Goal: Task Accomplishment & Management: Use online tool/utility

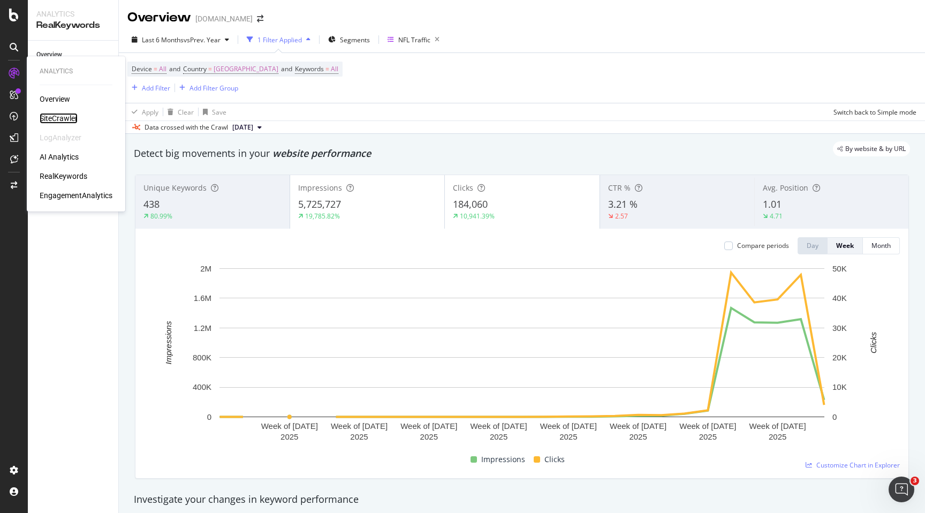
click at [59, 116] on div "SiteCrawler" at bounding box center [59, 118] width 38 height 11
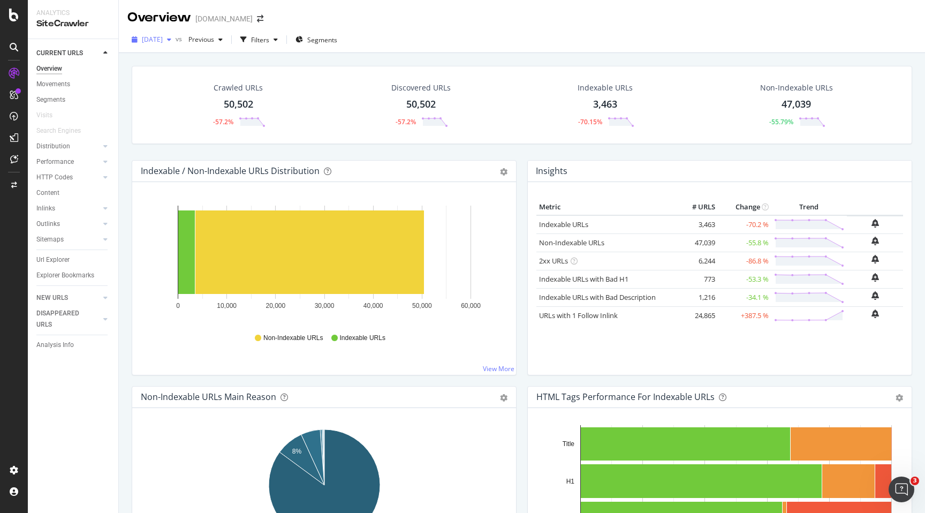
click at [175, 39] on div "button" at bounding box center [169, 39] width 13 height 6
click at [791, 101] on div "47,039" at bounding box center [795, 104] width 29 height 14
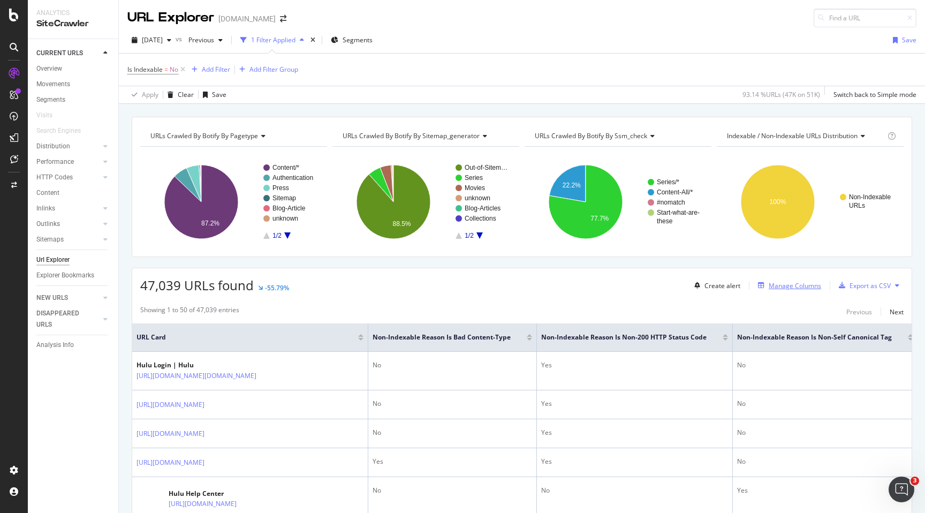
click at [810, 286] on div "Manage Columns" at bounding box center [794, 285] width 52 height 9
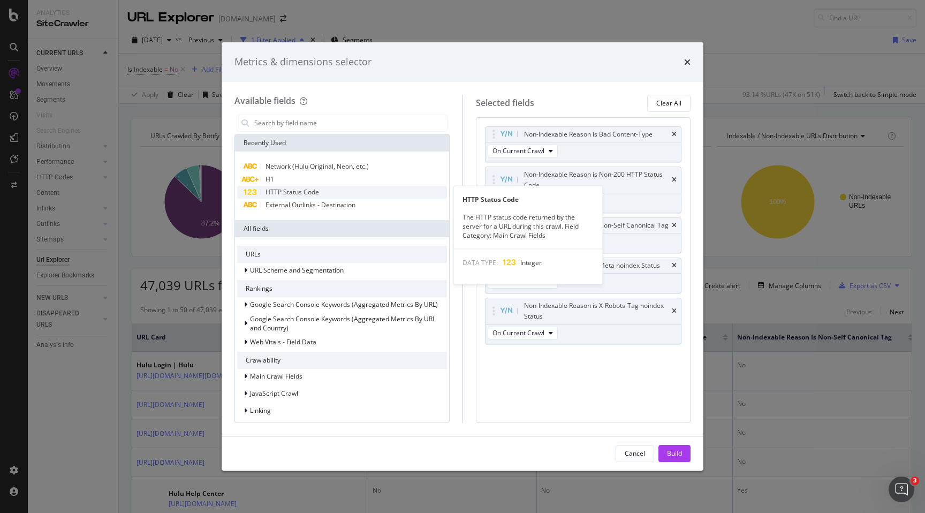
click at [332, 188] on div "HTTP Status Code" at bounding box center [342, 192] width 210 height 13
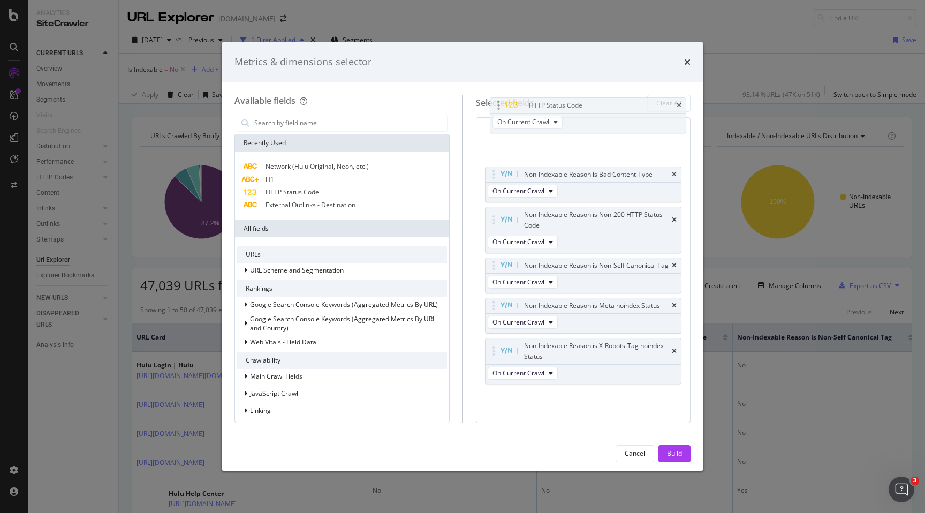
drag, startPoint x: 621, startPoint y: 356, endPoint x: 625, endPoint y: 105, distance: 251.0
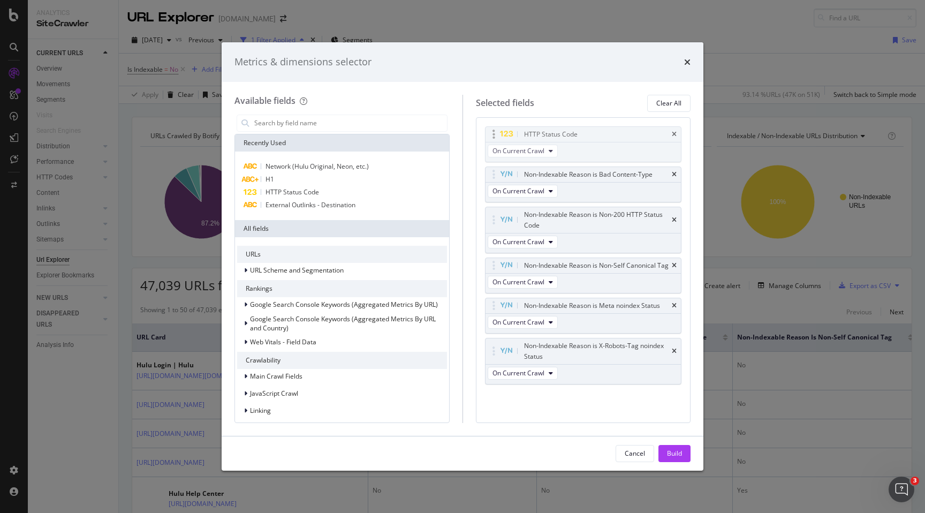
click at [625, 105] on body "Analytics SiteCrawler CURRENT URLS Overview Movements Segments Visits Search En…" at bounding box center [462, 256] width 925 height 513
click at [682, 454] on button "Build" at bounding box center [674, 453] width 32 height 17
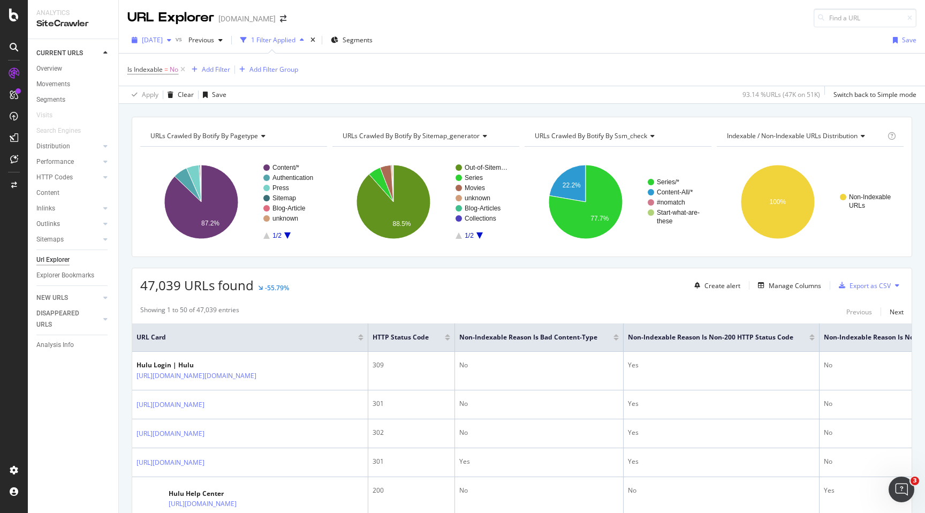
click at [175, 44] on div "[DATE]" at bounding box center [151, 40] width 48 height 16
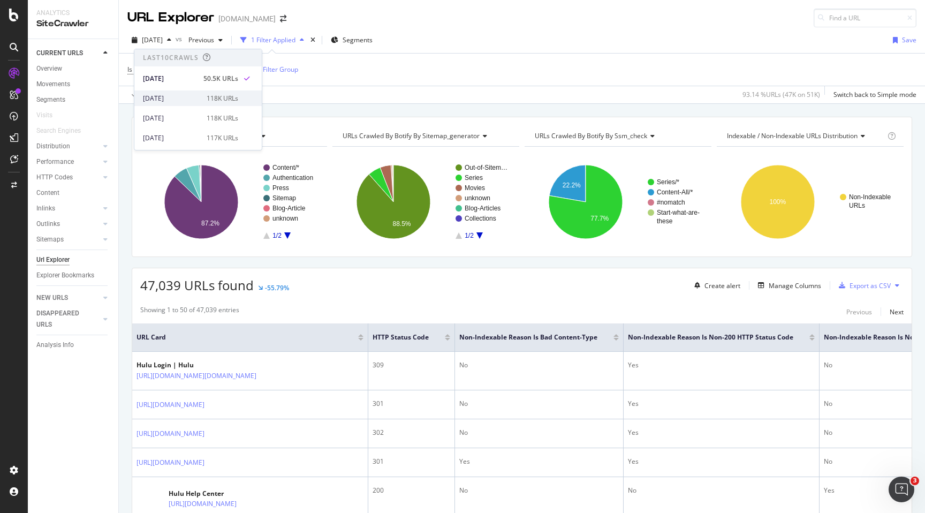
click at [169, 97] on div "[DATE]" at bounding box center [171, 99] width 57 height 10
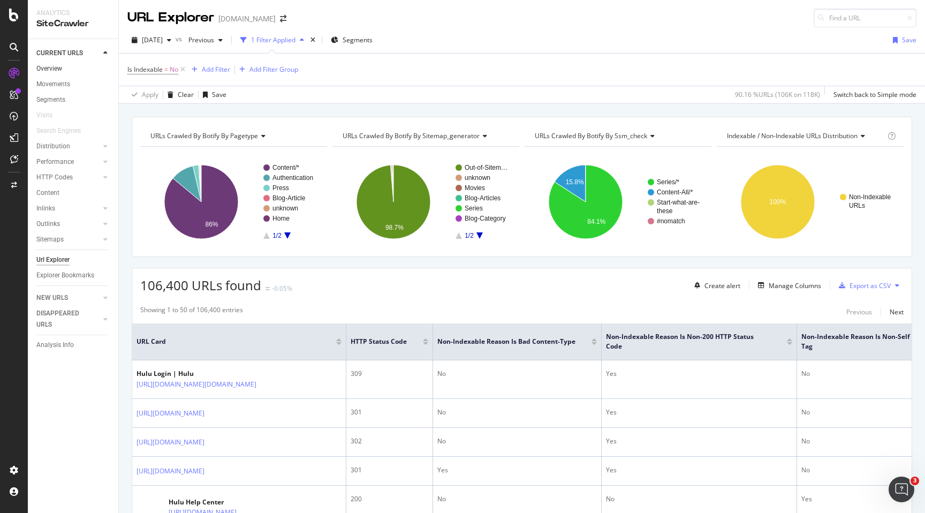
click at [63, 70] on link "Overview" at bounding box center [73, 68] width 74 height 11
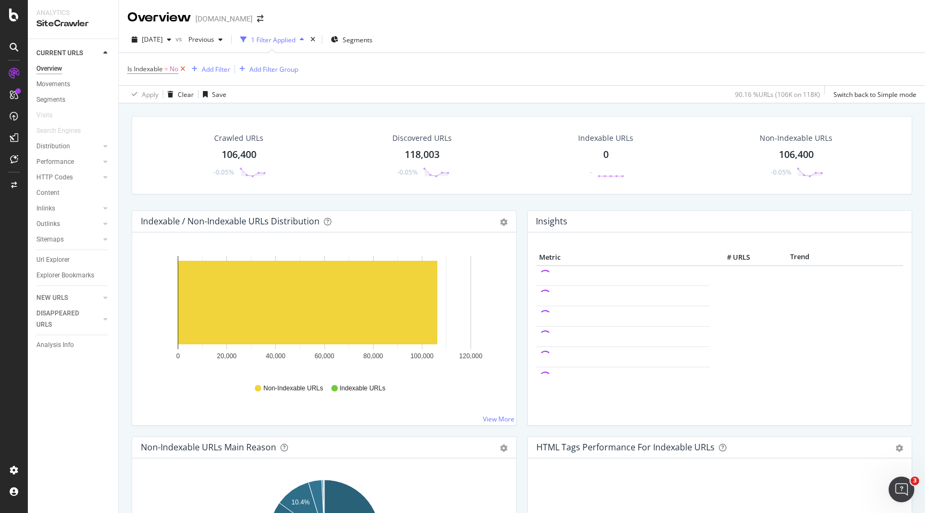
click at [182, 68] on icon at bounding box center [182, 69] width 9 height 11
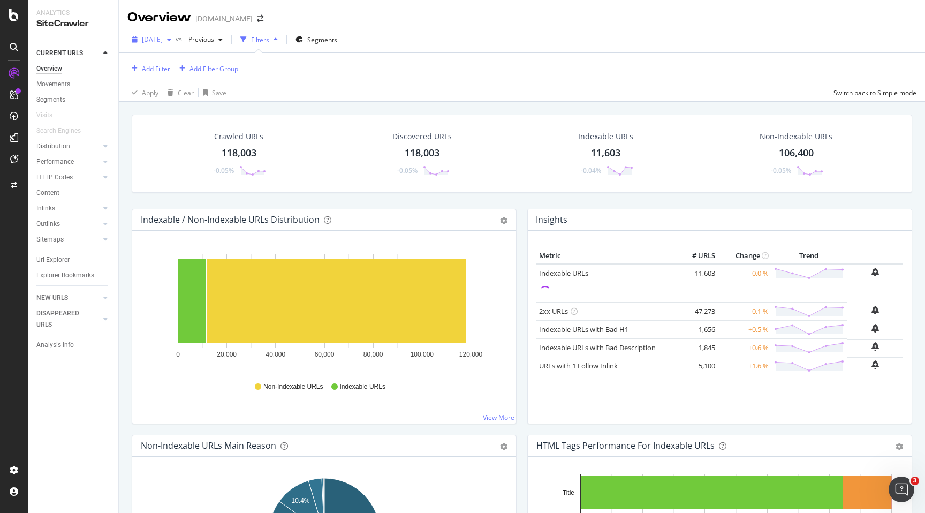
click at [171, 40] on icon "button" at bounding box center [169, 39] width 4 height 6
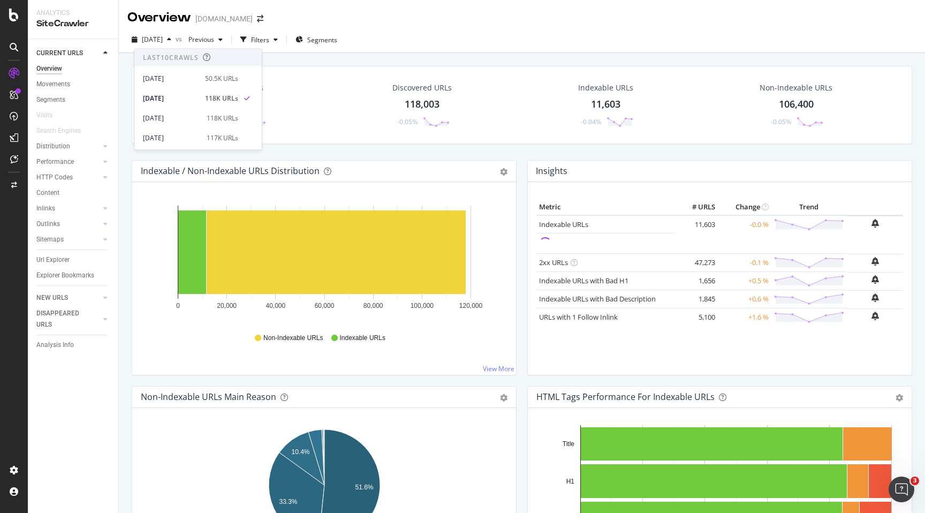
click at [300, 111] on div "Crawled URLs 118,003 -0.05%" at bounding box center [238, 105] width 181 height 56
click at [247, 104] on div "118,003" at bounding box center [239, 104] width 35 height 14
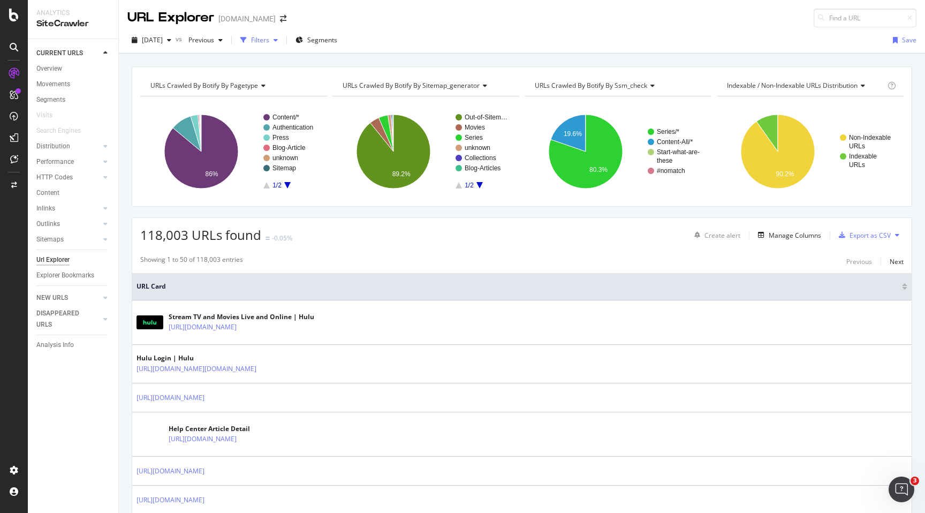
click at [269, 41] on div "Filters" at bounding box center [260, 39] width 18 height 9
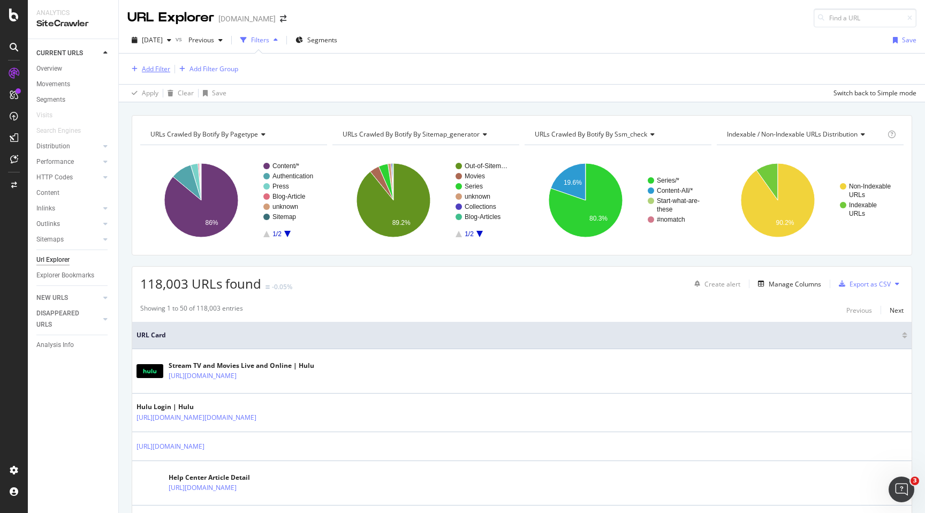
click at [147, 70] on div "Add Filter" at bounding box center [156, 68] width 28 height 9
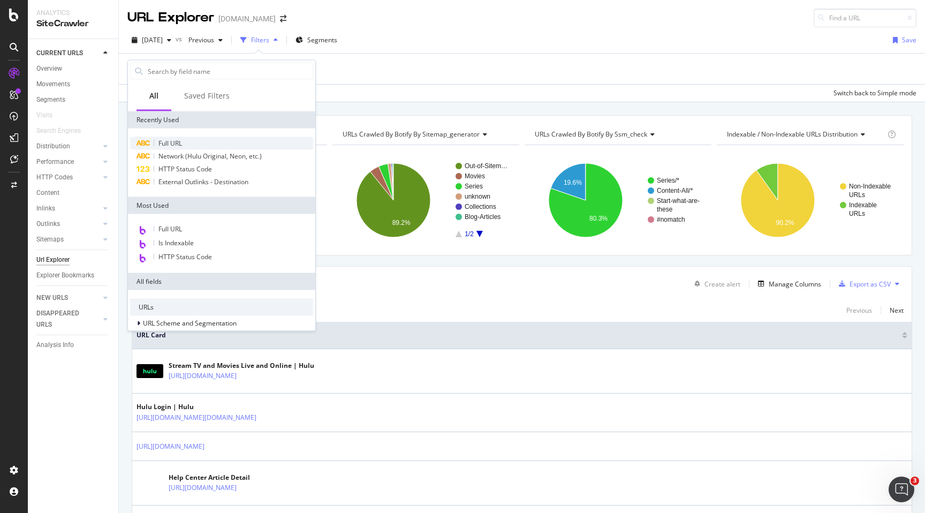
click at [171, 141] on span "Full URL" at bounding box center [170, 143] width 24 height 9
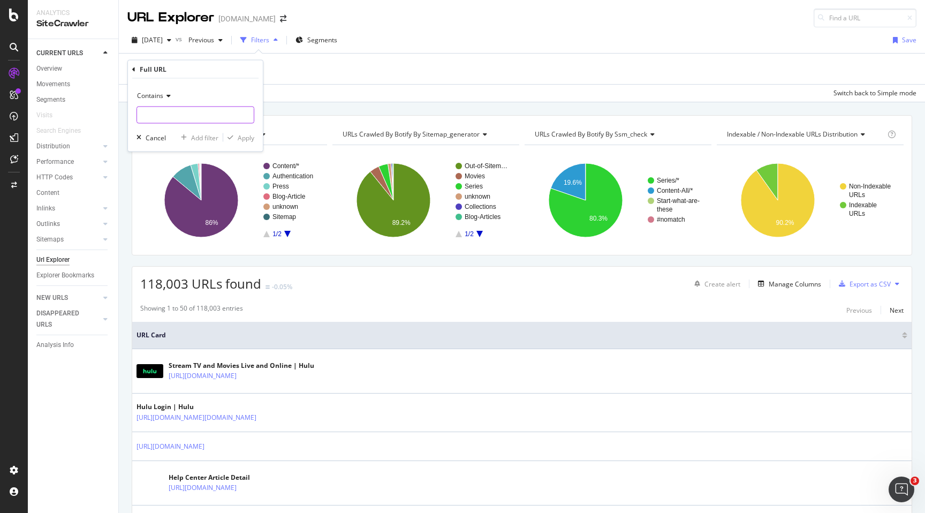
click at [185, 117] on input "text" at bounding box center [195, 114] width 117 height 17
type input "/guides/"
click at [247, 133] on div "Apply" at bounding box center [246, 137] width 17 height 9
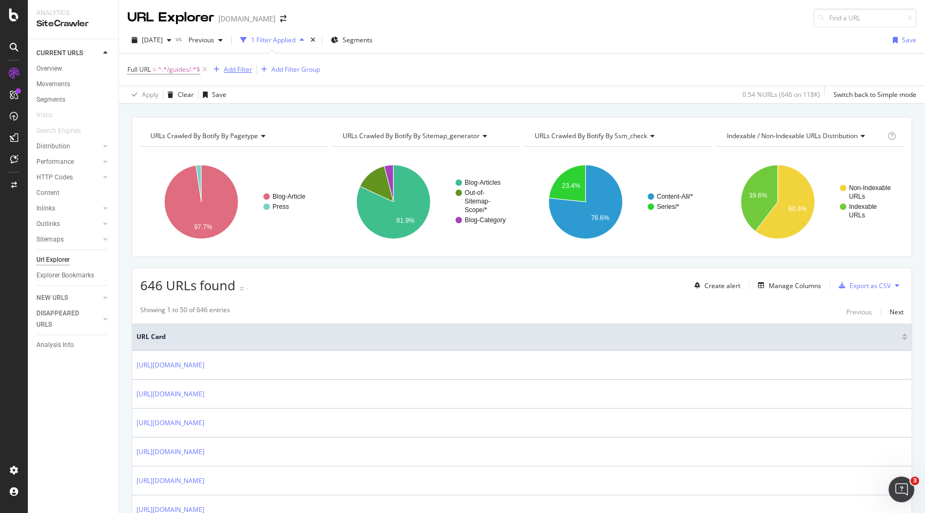
click at [245, 70] on div "Add Filter" at bounding box center [238, 69] width 28 height 9
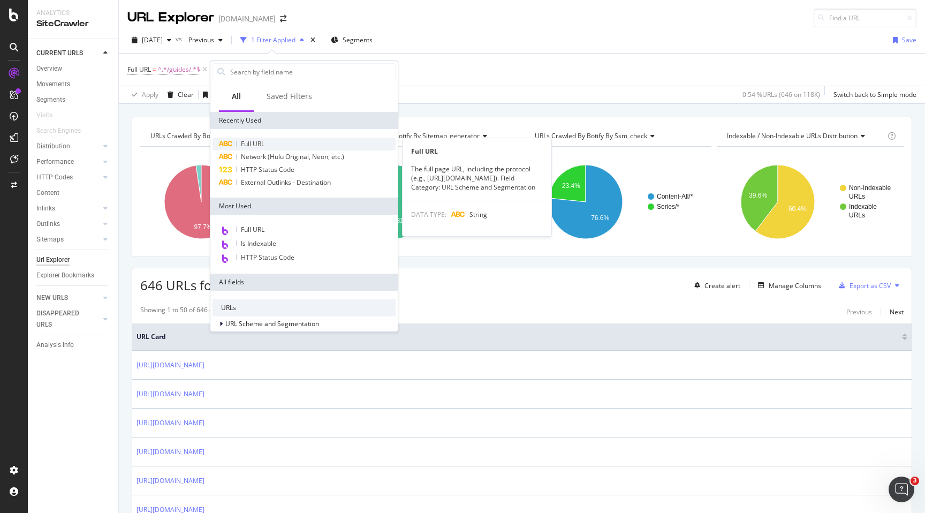
click at [259, 144] on span "Full URL" at bounding box center [253, 143] width 24 height 9
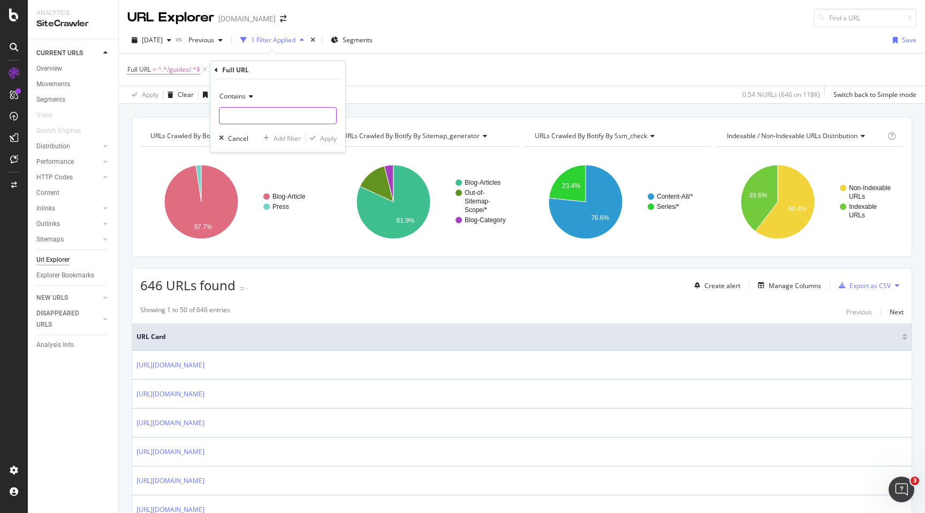
click at [265, 114] on input "text" at bounding box center [277, 115] width 117 height 17
type input "page"
click at [323, 140] on div "Apply" at bounding box center [328, 138] width 17 height 9
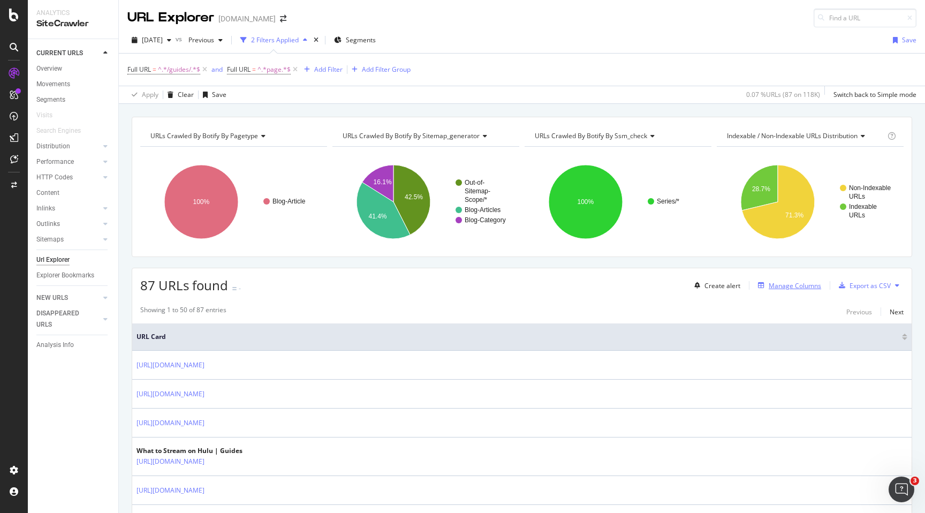
click at [808, 285] on div "Manage Columns" at bounding box center [794, 285] width 52 height 9
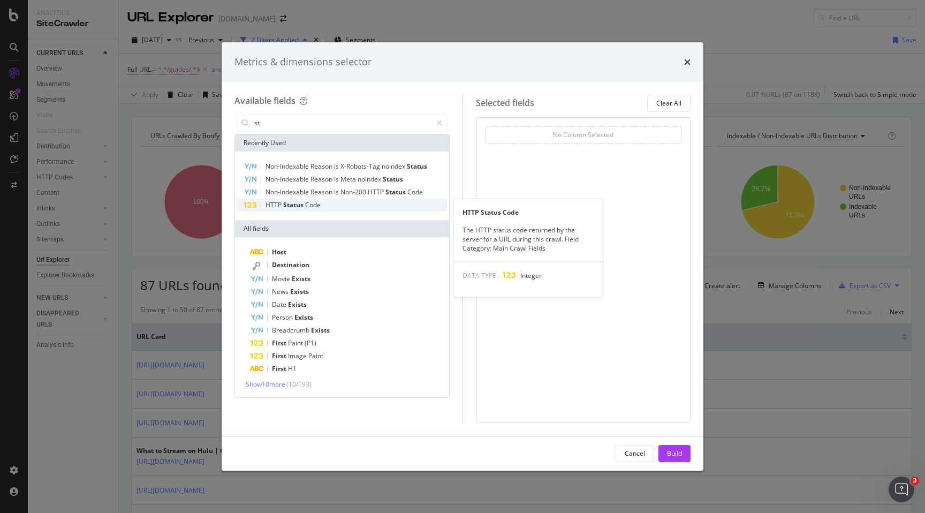
type input "st"
click at [292, 206] on span "Status" at bounding box center [294, 204] width 22 height 9
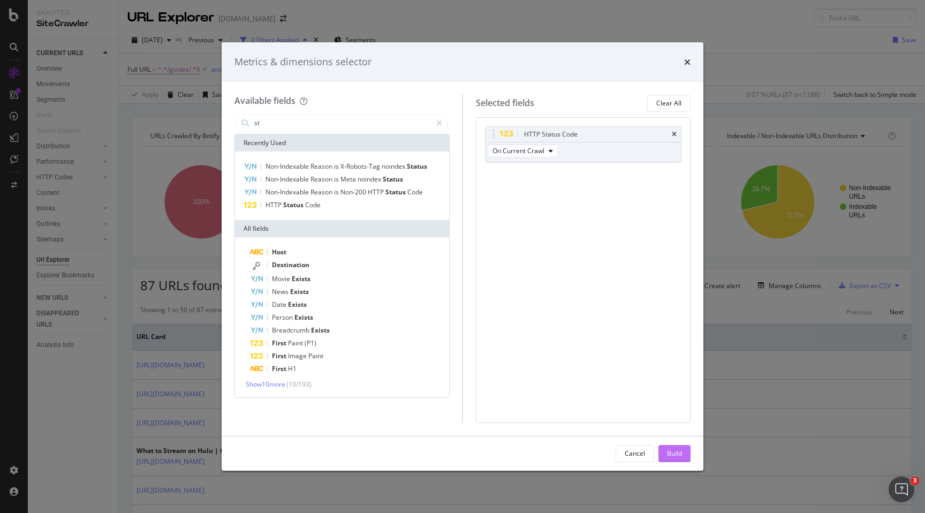
click at [678, 457] on div "Build" at bounding box center [674, 452] width 15 height 9
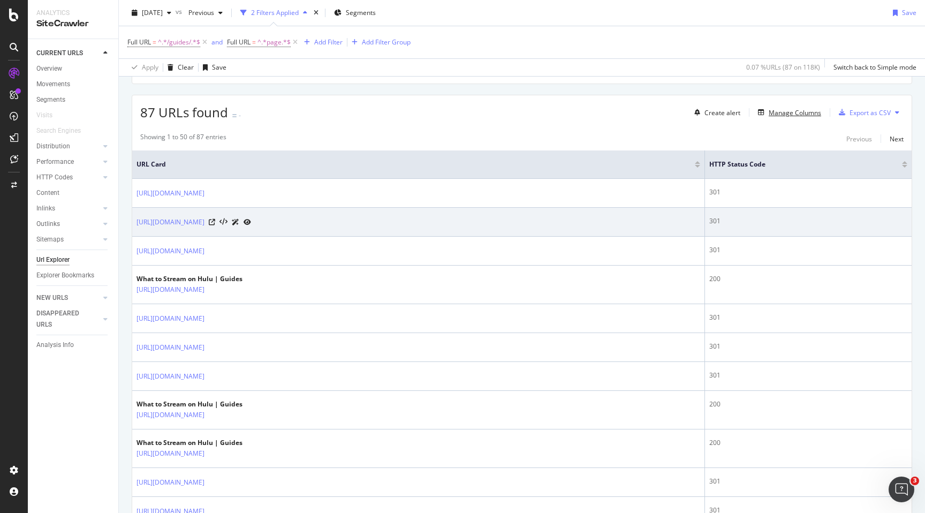
scroll to position [180, 0]
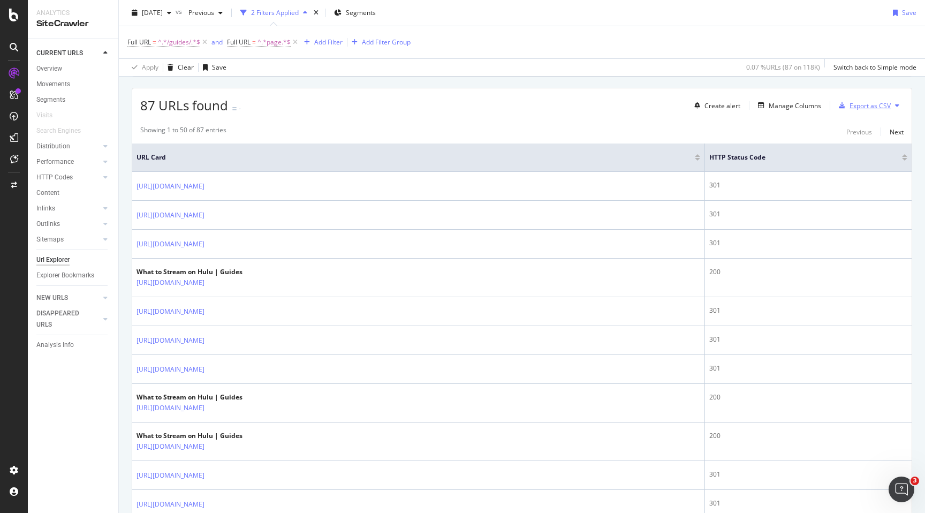
click at [869, 106] on div "Export as CSV" at bounding box center [869, 105] width 41 height 9
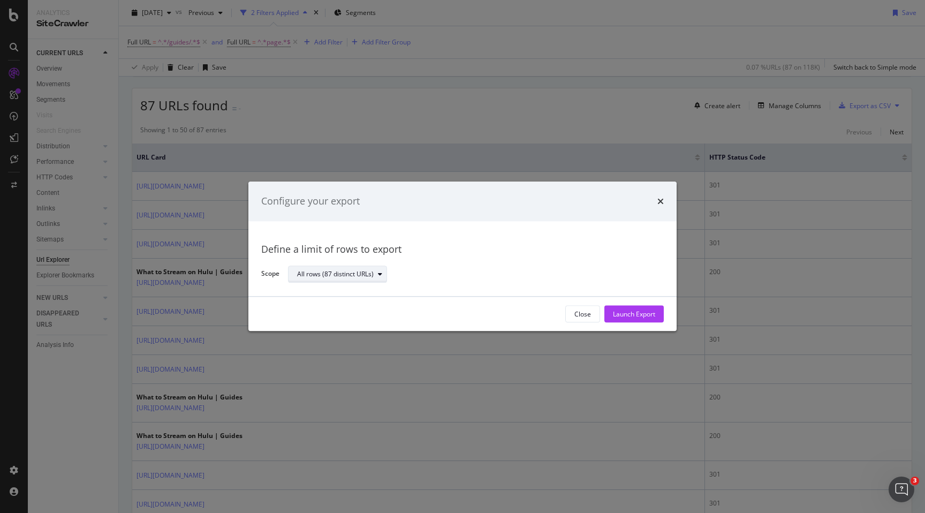
click at [366, 277] on div "All rows (87 distinct URLs)" at bounding box center [335, 274] width 77 height 6
click at [614, 315] on div "Launch Export" at bounding box center [634, 313] width 42 height 9
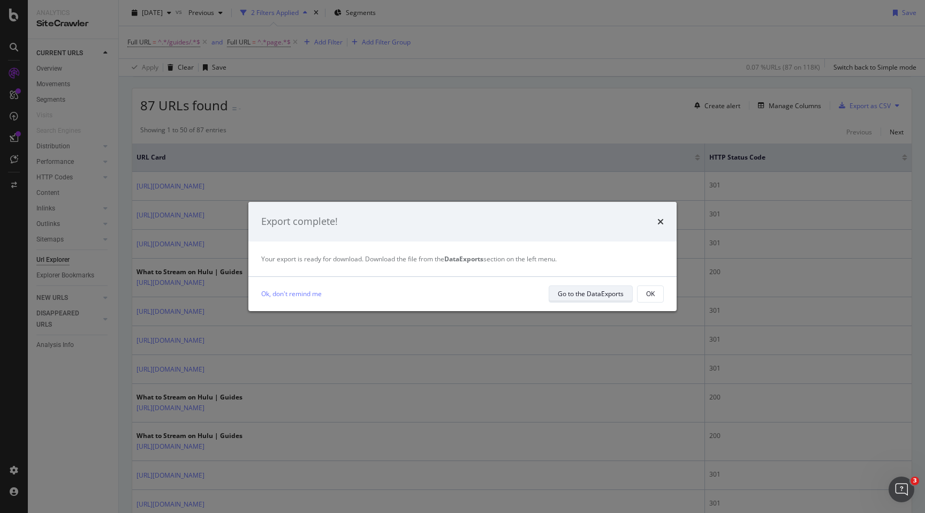
click at [613, 294] on div "Go to the DataExports" at bounding box center [590, 293] width 66 height 9
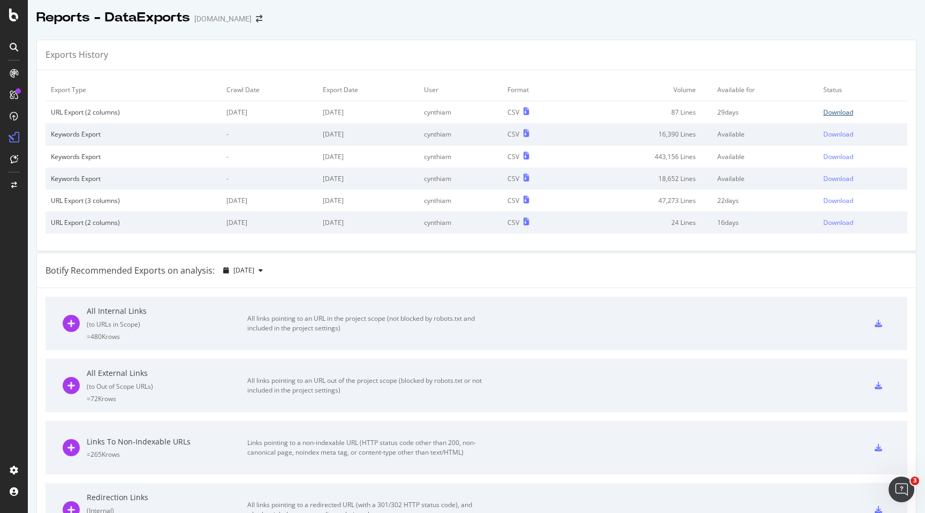
click at [845, 110] on div "Download" at bounding box center [838, 112] width 30 height 9
click at [50, 123] on div "ActionBoard" at bounding box center [61, 120] width 42 height 11
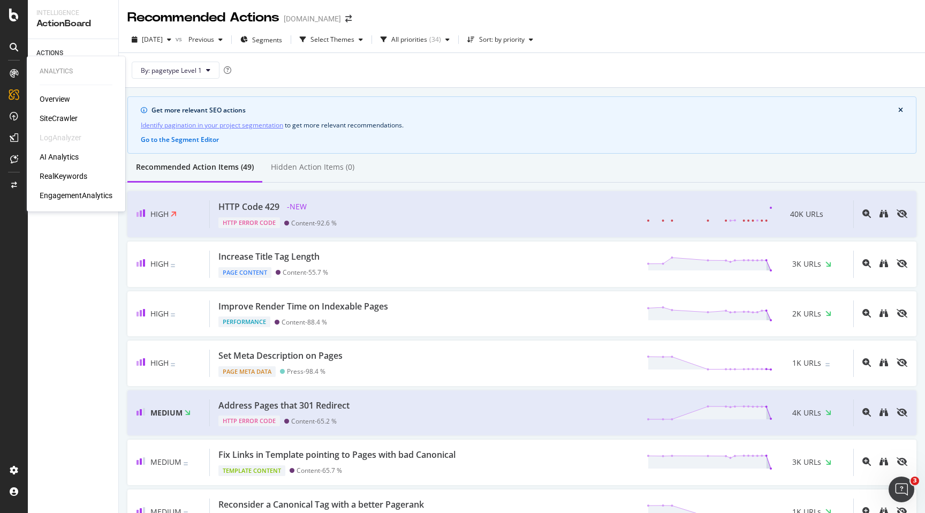
click at [55, 176] on div "RealKeywords" at bounding box center [64, 176] width 48 height 11
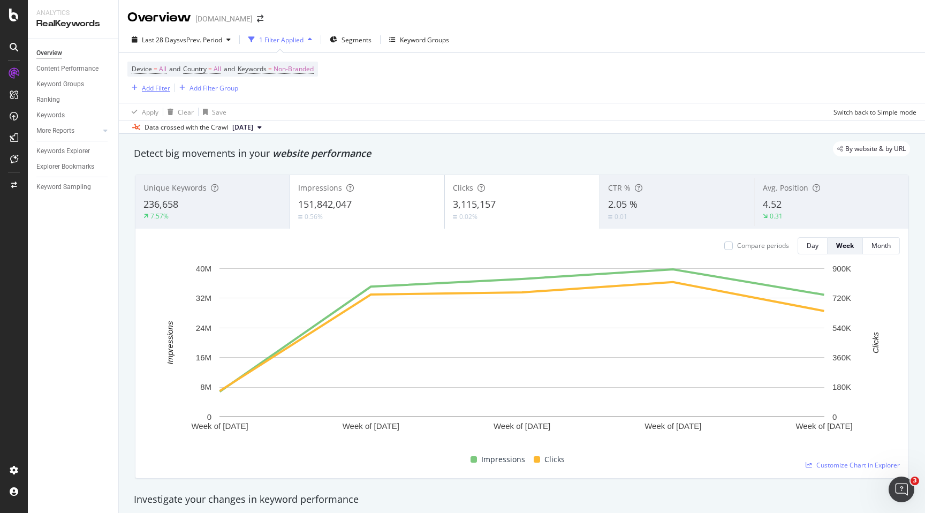
click at [156, 86] on div "Add Filter" at bounding box center [156, 87] width 28 height 9
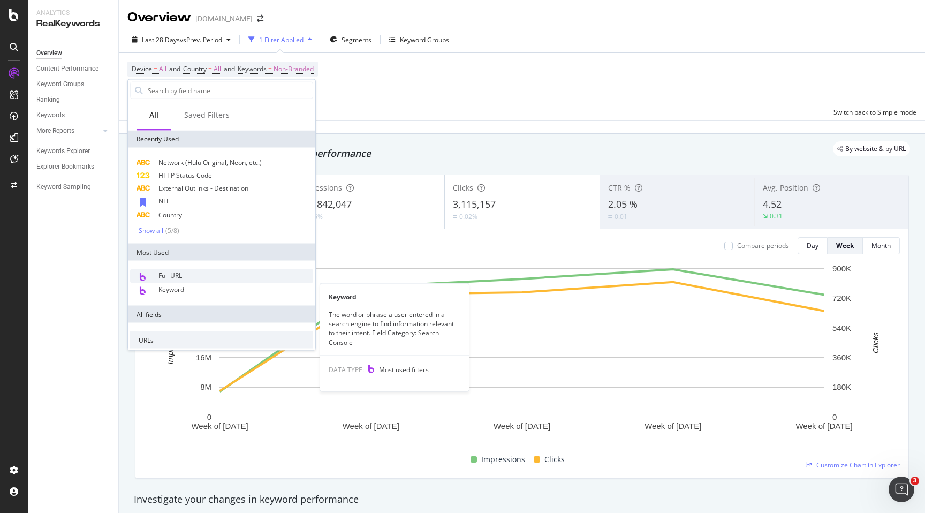
click at [159, 274] on span "Full URL" at bounding box center [170, 275] width 24 height 9
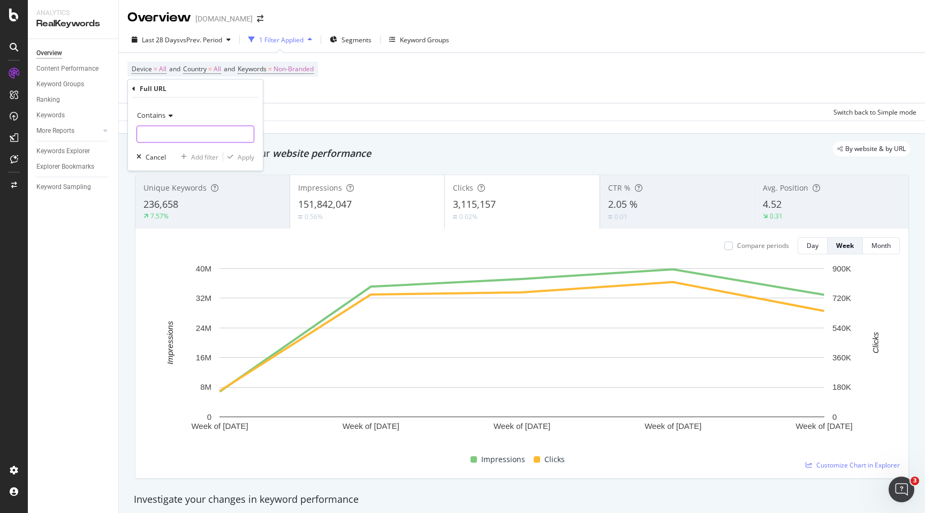
click at [174, 135] on input "text" at bounding box center [195, 134] width 117 height 17
type input "/guides/"
click at [239, 163] on div "Contains /guides/ Cancel Add filter Apply" at bounding box center [195, 134] width 135 height 73
click at [240, 156] on div "Apply" at bounding box center [246, 156] width 17 height 9
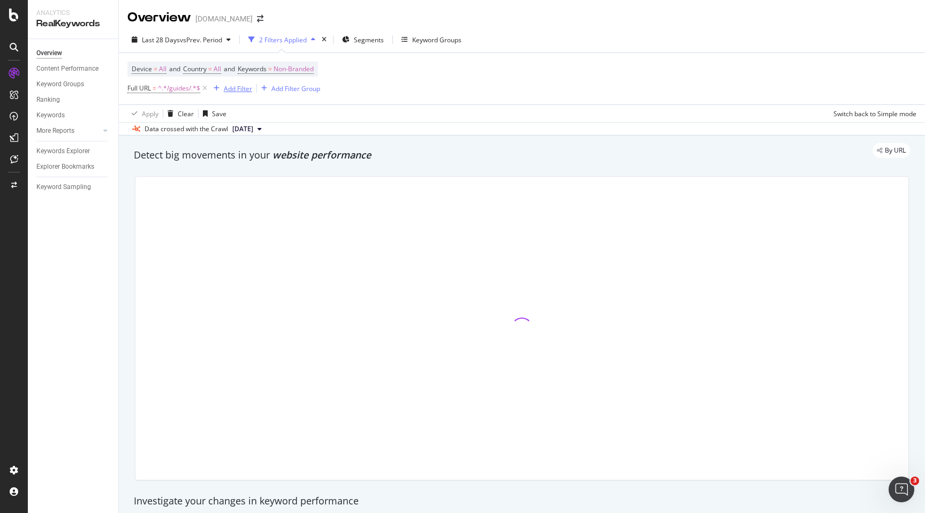
click at [236, 89] on div "Add Filter" at bounding box center [238, 88] width 28 height 9
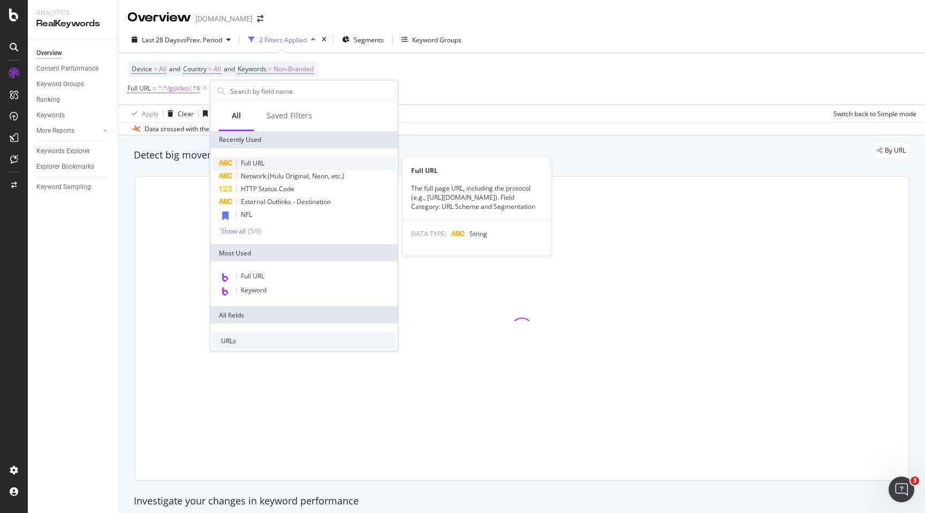
click at [245, 158] on span "Full URL" at bounding box center [253, 162] width 24 height 9
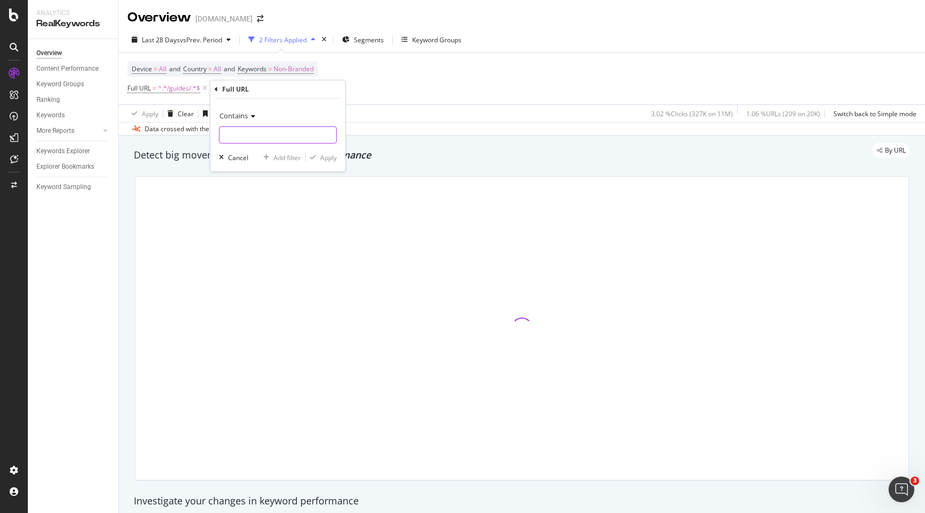
click at [250, 132] on input "text" at bounding box center [277, 134] width 117 height 17
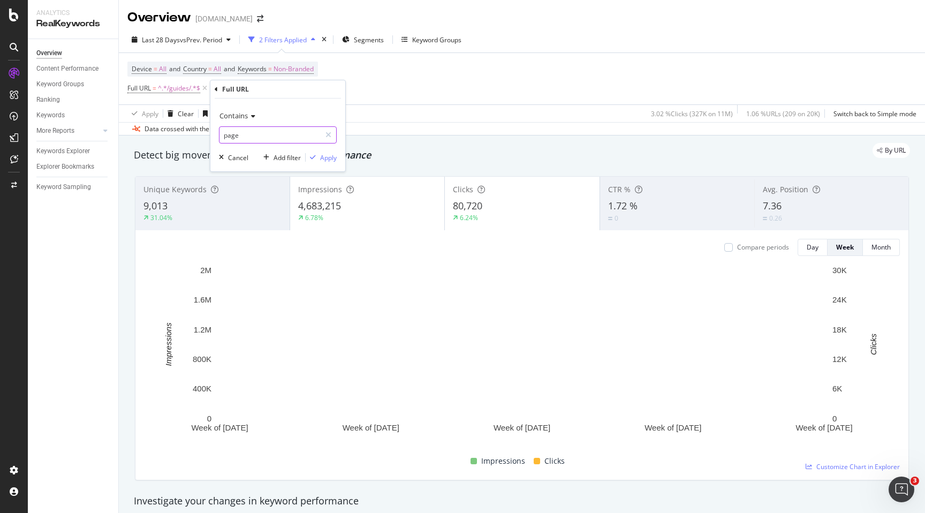
type input "page"
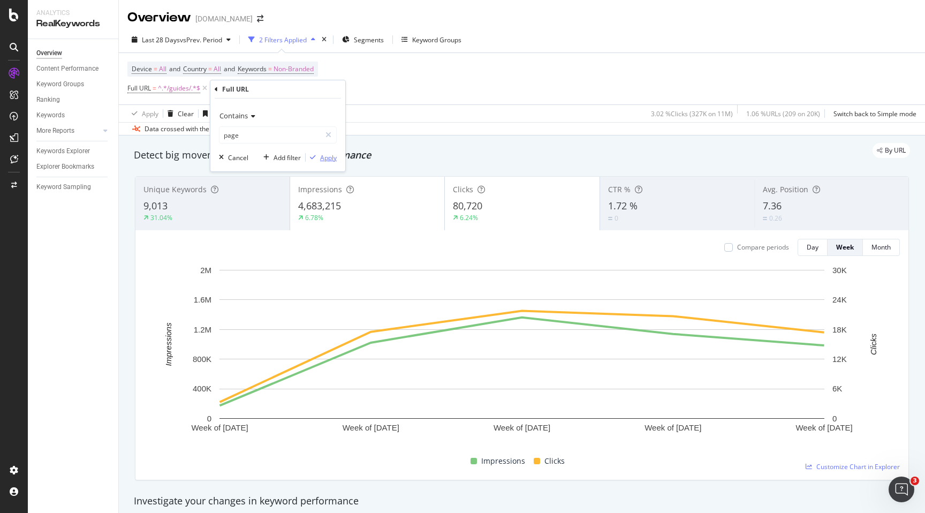
click at [317, 156] on div "button" at bounding box center [313, 157] width 14 height 6
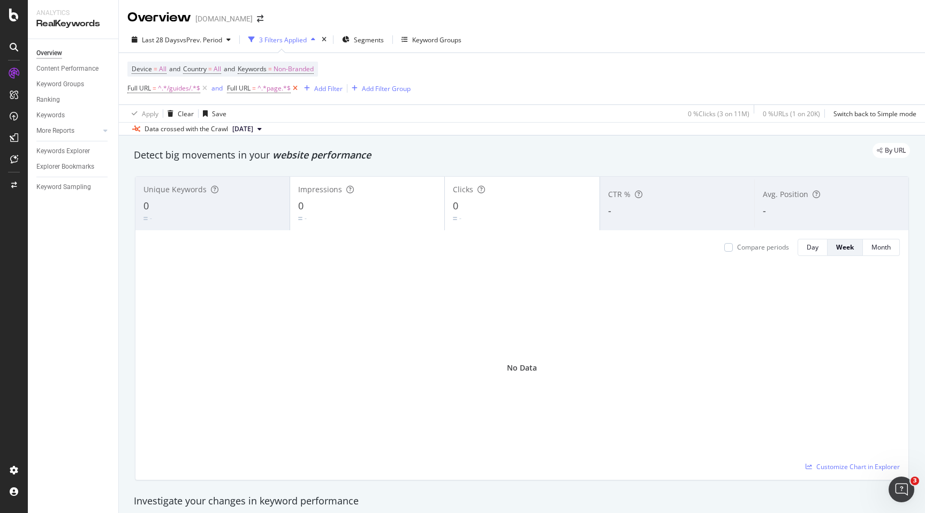
click at [297, 90] on icon at bounding box center [295, 88] width 9 height 11
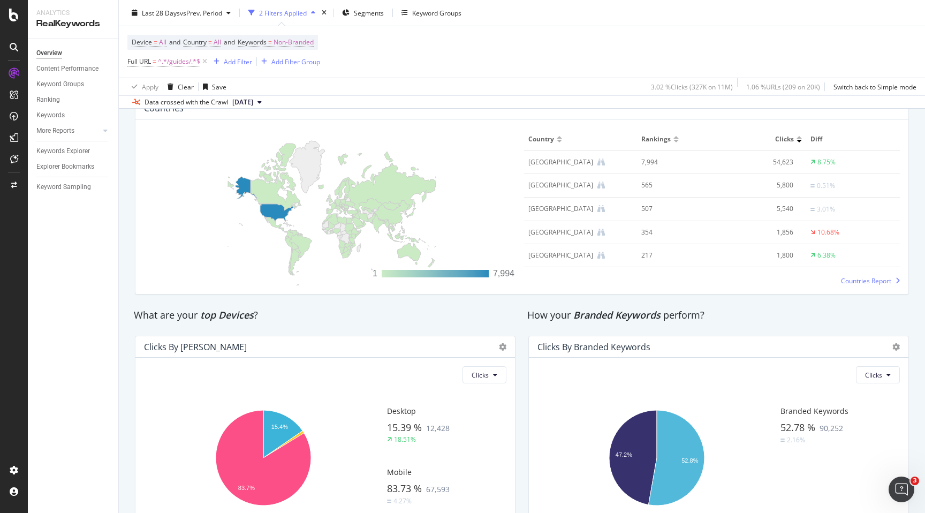
scroll to position [1658, 0]
